Goal: Transaction & Acquisition: Purchase product/service

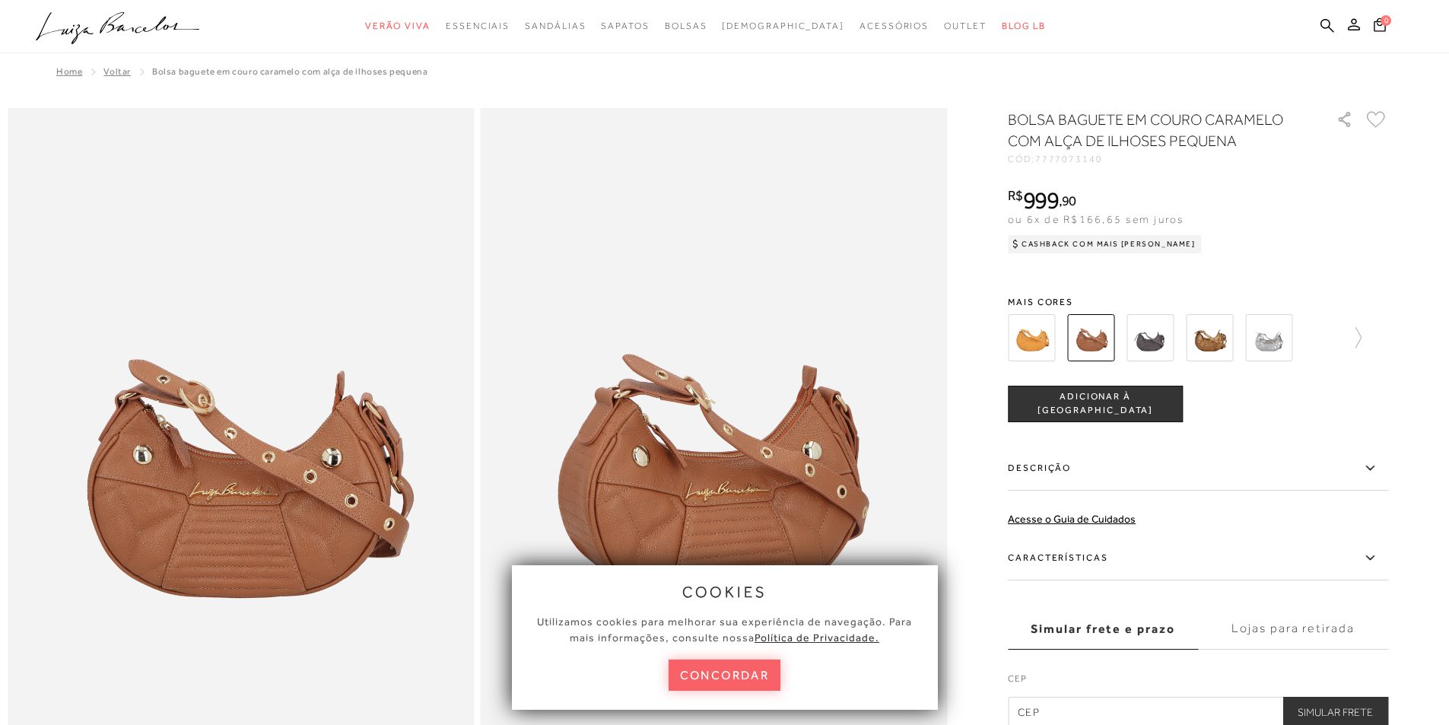
click at [1368, 337] on div at bounding box center [1198, 338] width 380 height 56
click at [1149, 336] on img at bounding box center [1150, 337] width 47 height 47
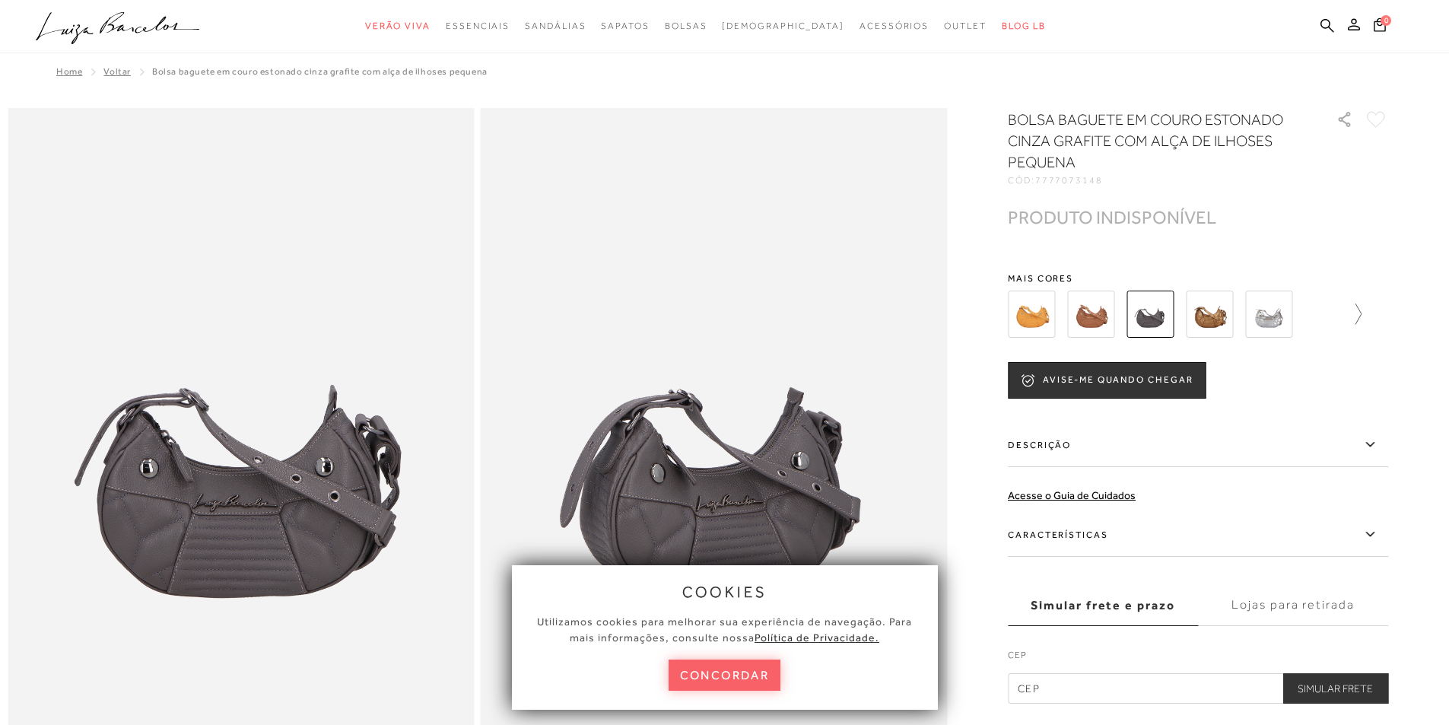
click at [1362, 313] on icon at bounding box center [1351, 314] width 21 height 21
click at [1366, 313] on div at bounding box center [1198, 314] width 380 height 56
click at [1388, 310] on icon at bounding box center [1377, 314] width 21 height 21
click at [1388, 310] on div at bounding box center [1198, 314] width 380 height 56
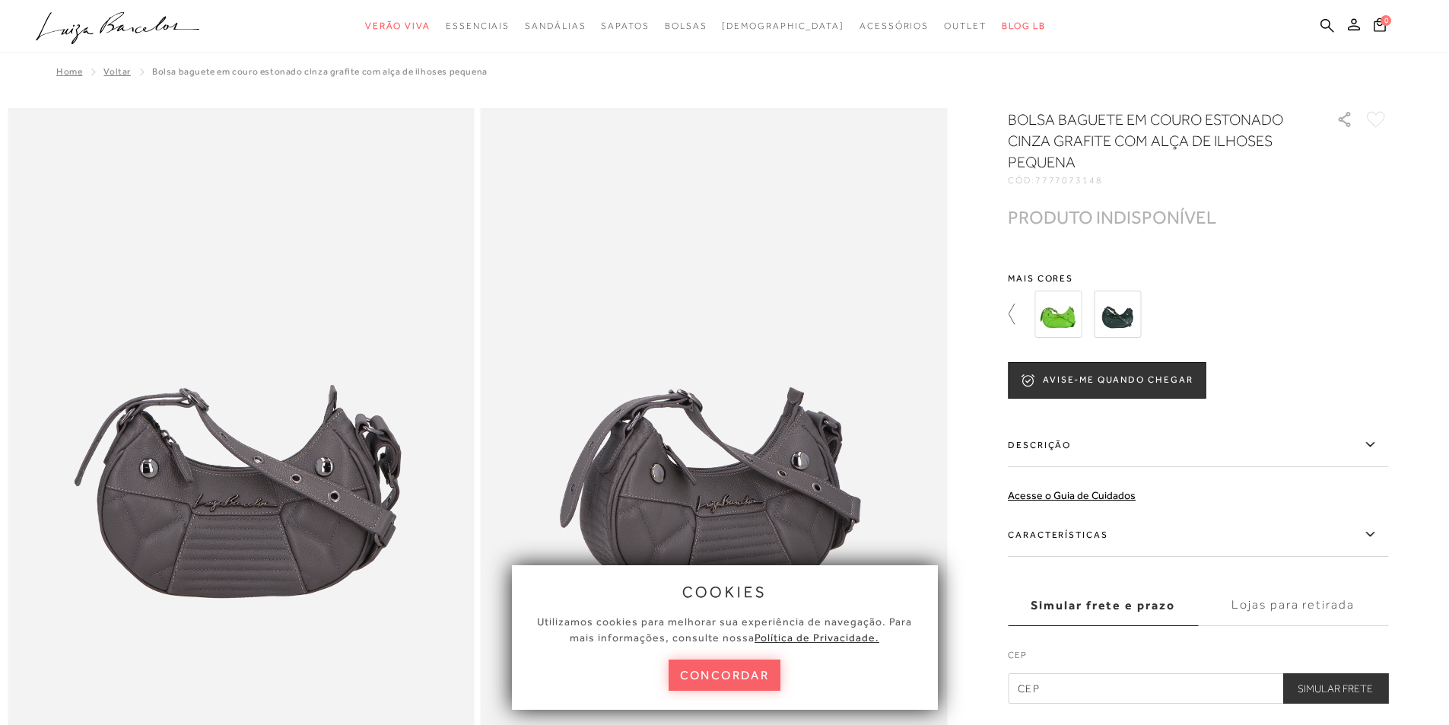
click at [1017, 316] on icon at bounding box center [1018, 314] width 21 height 21
click at [1017, 316] on img at bounding box center [1031, 314] width 47 height 47
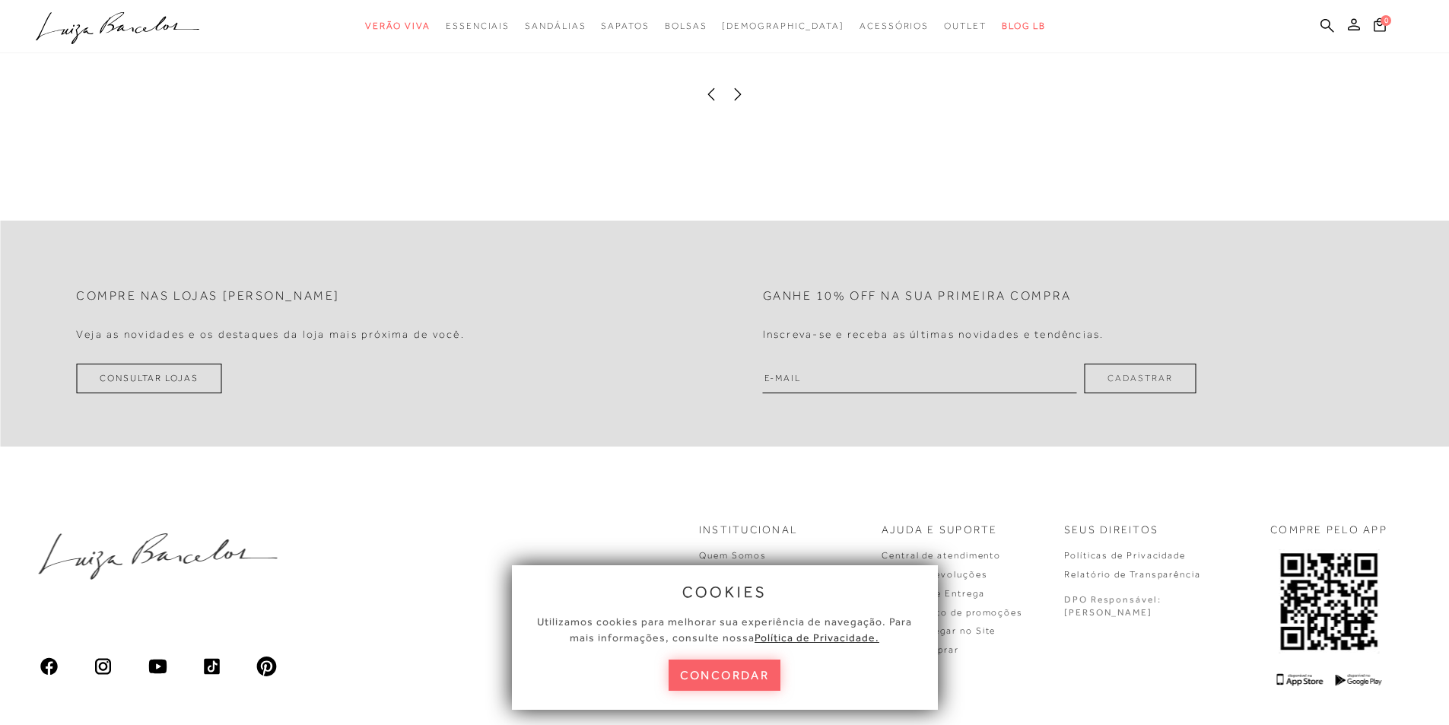
scroll to position [2899, 0]
